Goal: Task Accomplishment & Management: Use online tool/utility

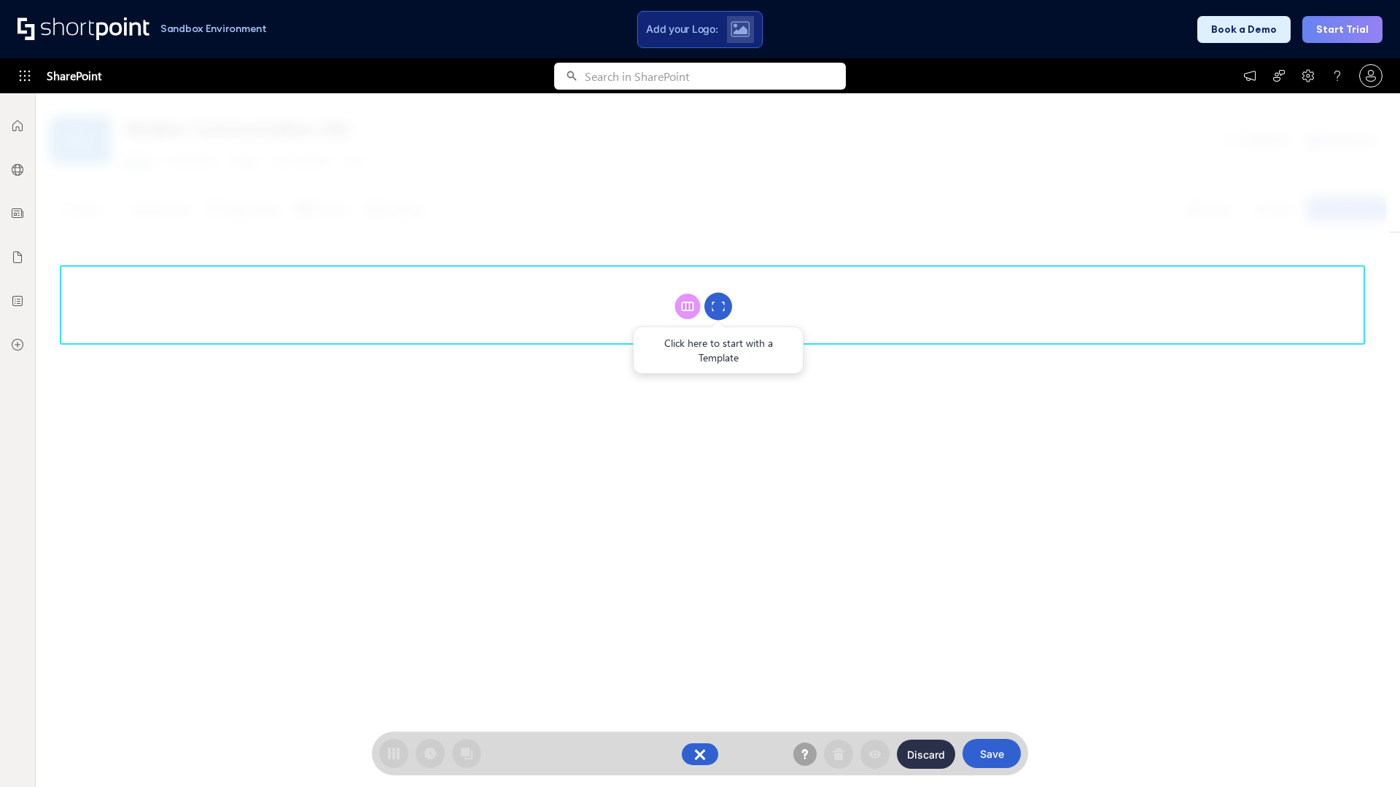
click at [718, 306] on circle at bounding box center [718, 307] width 28 height 28
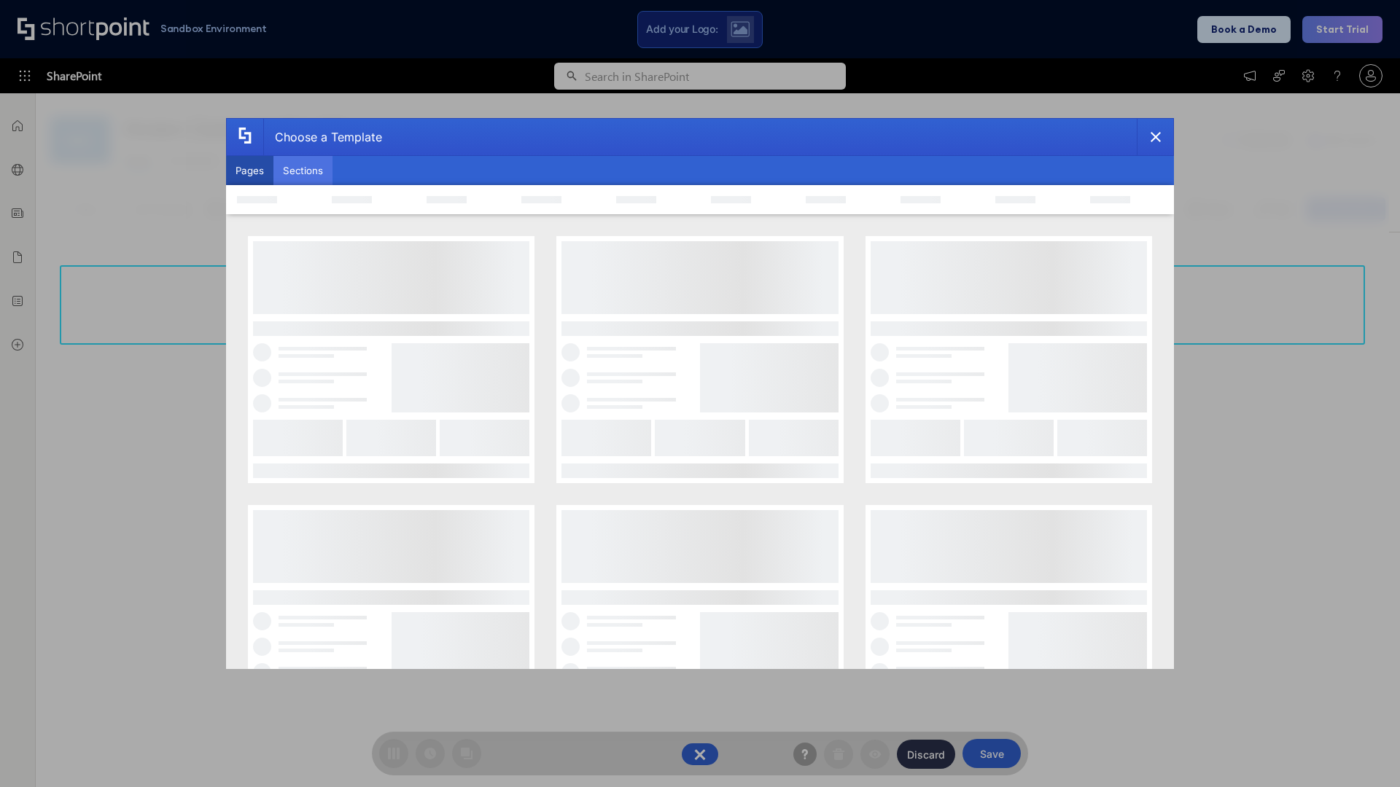
click at [303, 171] on button "Sections" at bounding box center [302, 170] width 59 height 29
type input "CTA 2"
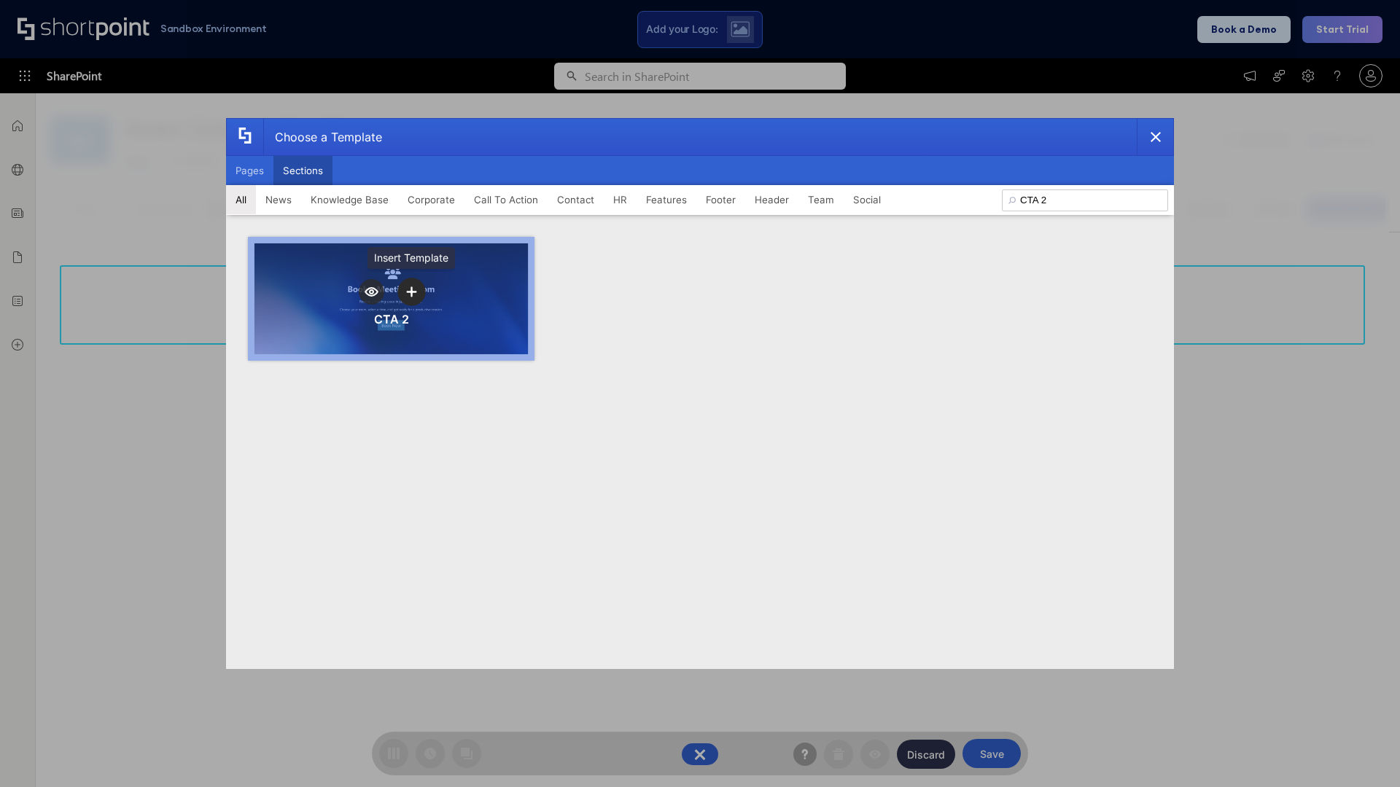
click at [411, 292] on icon "template selector" at bounding box center [411, 291] width 10 height 10
